Goal: Task Accomplishment & Management: Use online tool/utility

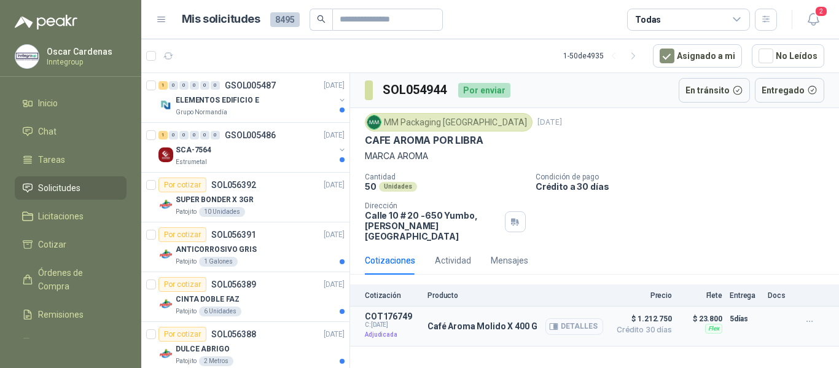
click at [554, 322] on icon "button" at bounding box center [553, 326] width 9 height 9
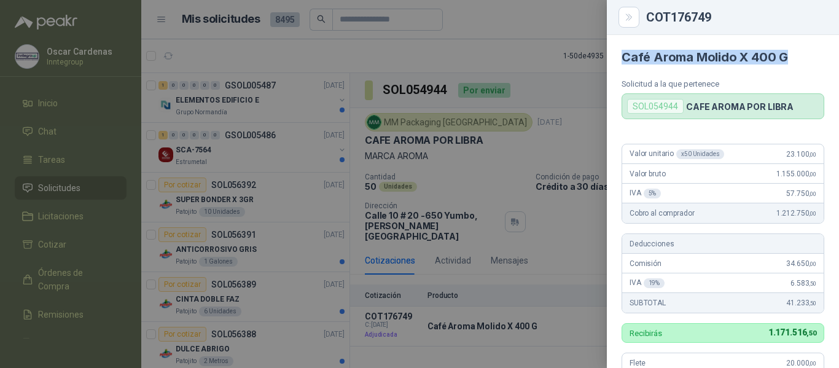
drag, startPoint x: 623, startPoint y: 58, endPoint x: 797, endPoint y: 48, distance: 174.2
click at [797, 48] on article "Café Aroma Molido X 400 G Solicitud a la que pertenece SOL054944 CAFE AROMA POR…" at bounding box center [723, 77] width 232 height 84
copy h4 "Café Aroma Molido X 400 G"
click at [629, 12] on button "Close" at bounding box center [629, 17] width 21 height 21
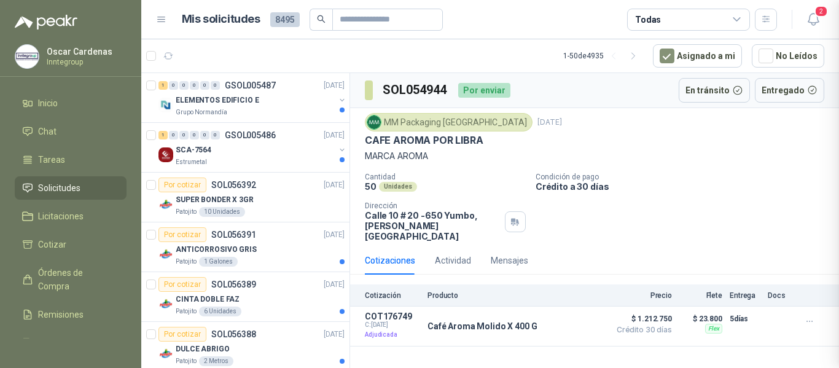
scroll to position [347, 0]
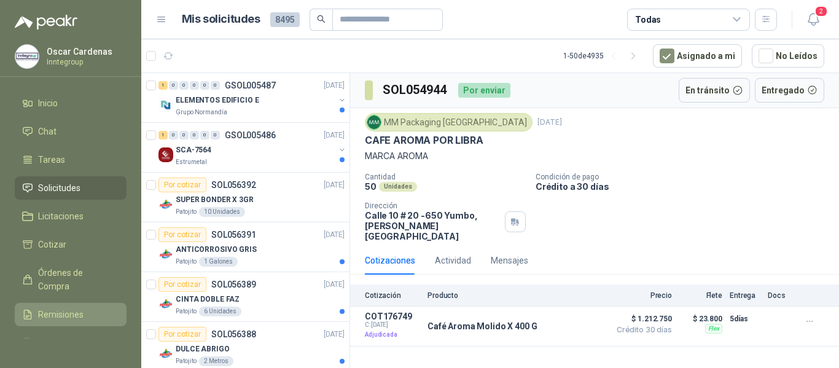
click at [64, 313] on span "Remisiones" at bounding box center [60, 315] width 45 height 14
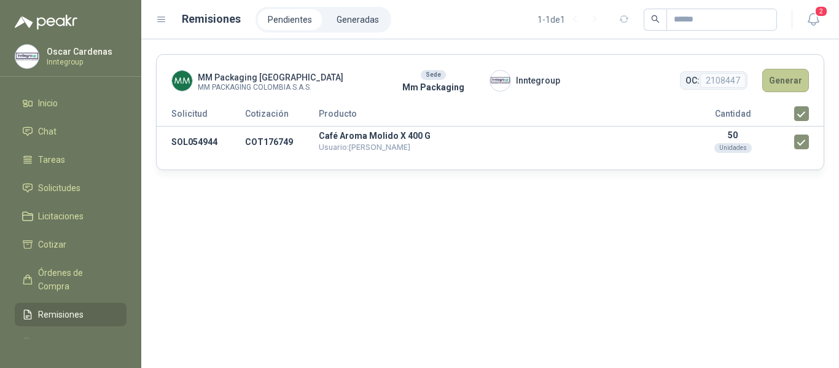
click at [780, 80] on button "Generar" at bounding box center [786, 80] width 47 height 23
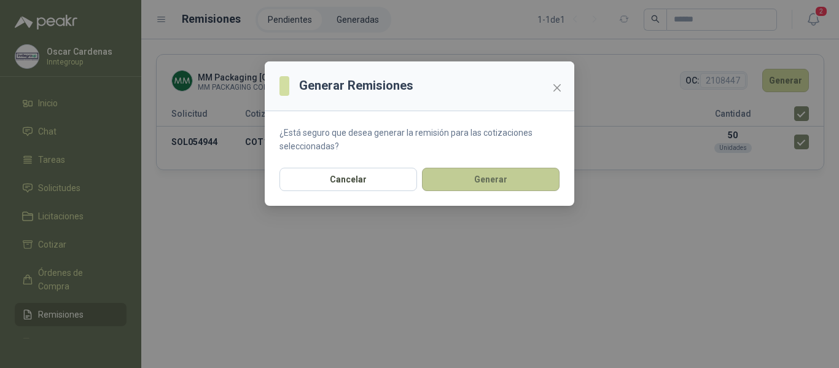
click at [487, 179] on button "Generar" at bounding box center [491, 179] width 138 height 23
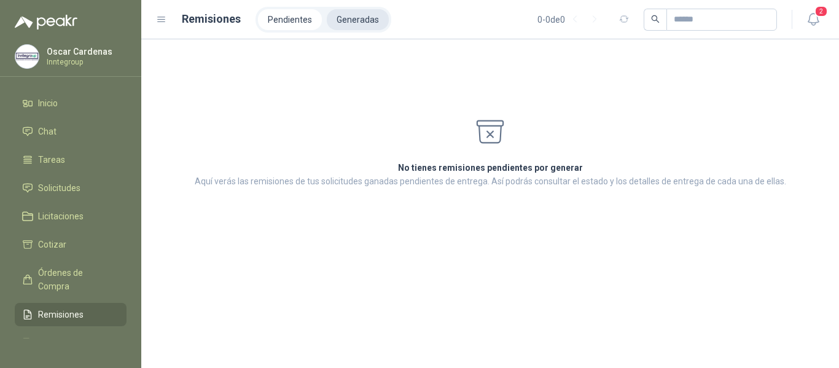
click at [340, 22] on li "Generadas" at bounding box center [358, 19] width 62 height 21
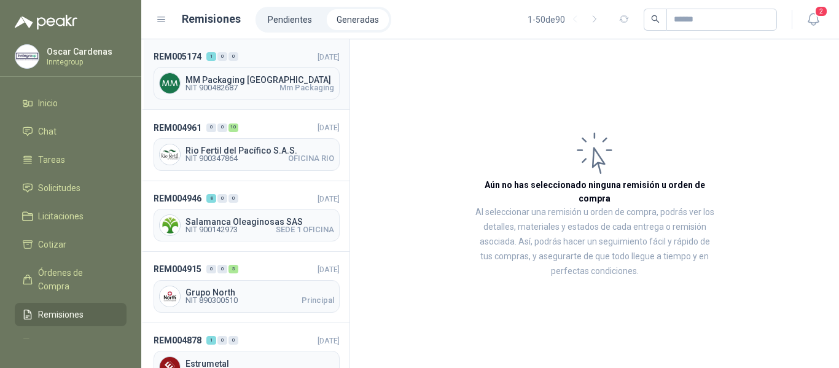
click at [246, 91] on span "NIT 900482687 Mm Packaging" at bounding box center [260, 87] width 149 height 7
click at [247, 92] on div "MM Packaging Colombia NIT 900482687 Mm Packaging" at bounding box center [247, 83] width 186 height 33
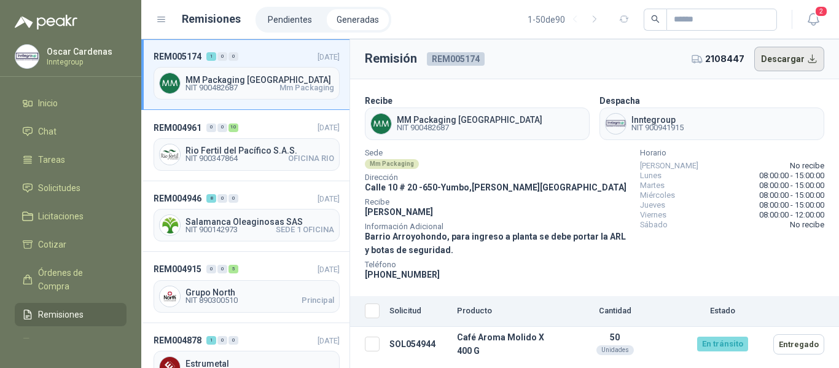
click at [785, 67] on button "Descargar" at bounding box center [790, 59] width 71 height 25
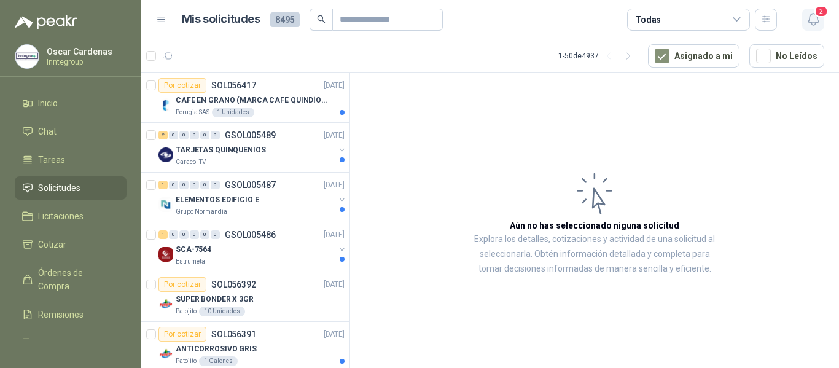
click at [811, 19] on icon "button" at bounding box center [813, 19] width 15 height 15
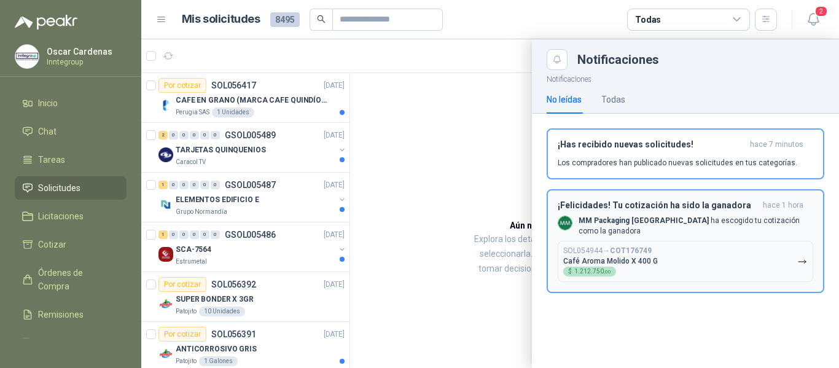
click at [629, 241] on button "SOL054944 → COT176749 Café Aroma Molido X 400 G $ 1.212.750 ,00" at bounding box center [686, 261] width 256 height 41
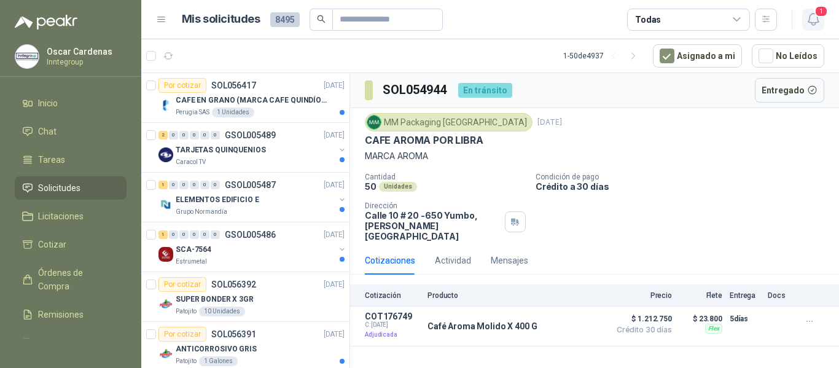
click at [815, 22] on icon "button" at bounding box center [813, 20] width 10 height 12
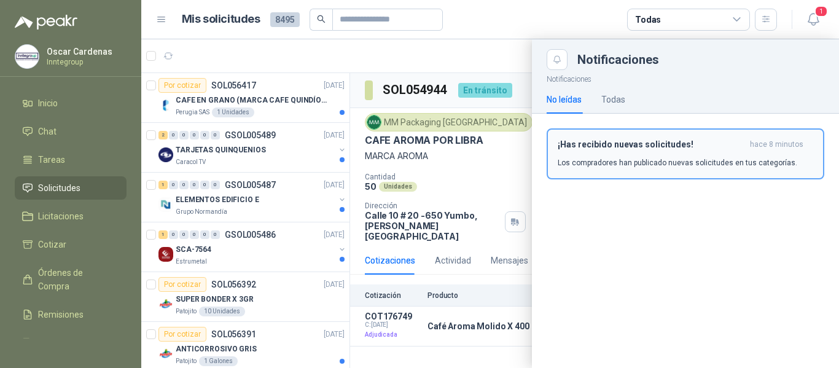
click at [661, 150] on div "¡Has recibido nuevas solicitudes! hace 8 minutos Los compradores han publicado …" at bounding box center [686, 153] width 256 height 29
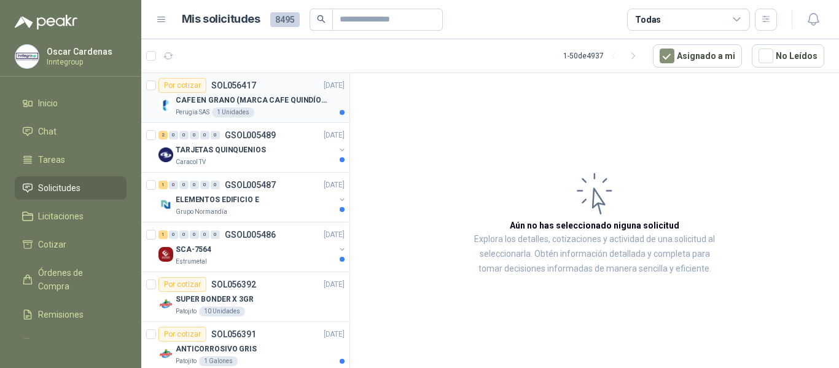
click at [274, 99] on p "CAFE EN GRANO (MARCA CAFE QUINDÍO) x 500gr" at bounding box center [252, 101] width 153 height 12
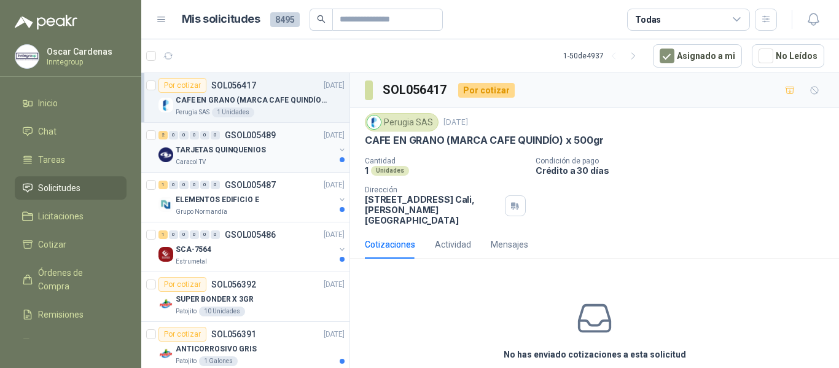
click at [275, 155] on div "TARJETAS QUINQUENIOS" at bounding box center [255, 150] width 159 height 15
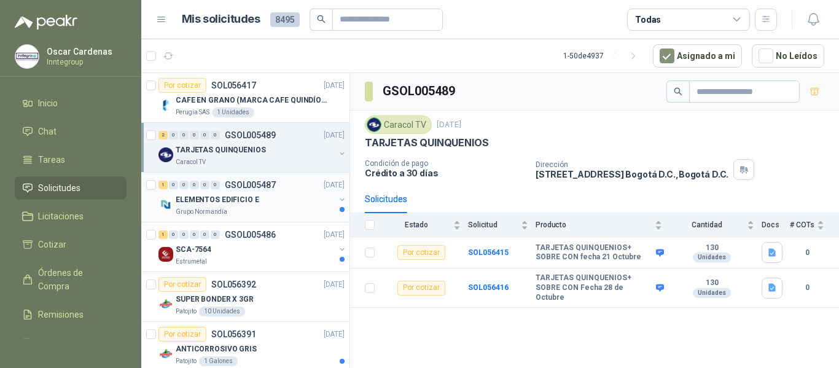
click at [275, 210] on div "Grupo Normandía" at bounding box center [255, 212] width 159 height 10
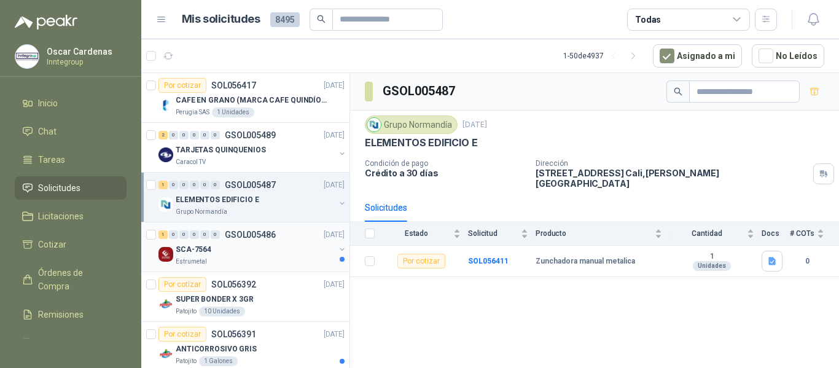
click at [278, 248] on div "SCA-7564" at bounding box center [255, 249] width 159 height 15
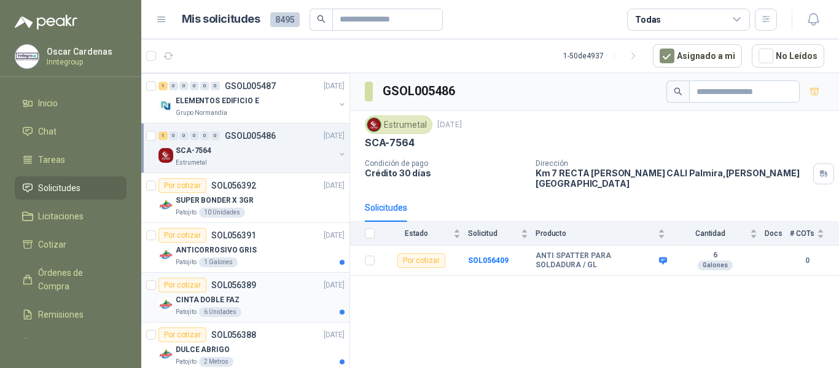
scroll to position [123, 0]
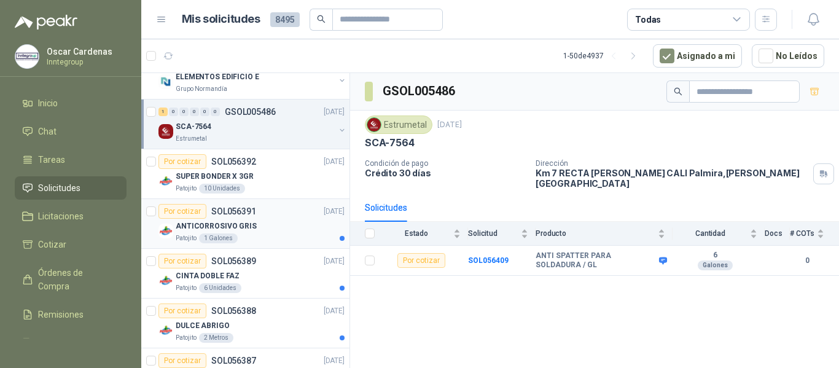
click at [292, 230] on div "ANTICORROSIVO GRIS" at bounding box center [260, 226] width 169 height 15
